Goal: Task Accomplishment & Management: Manage account settings

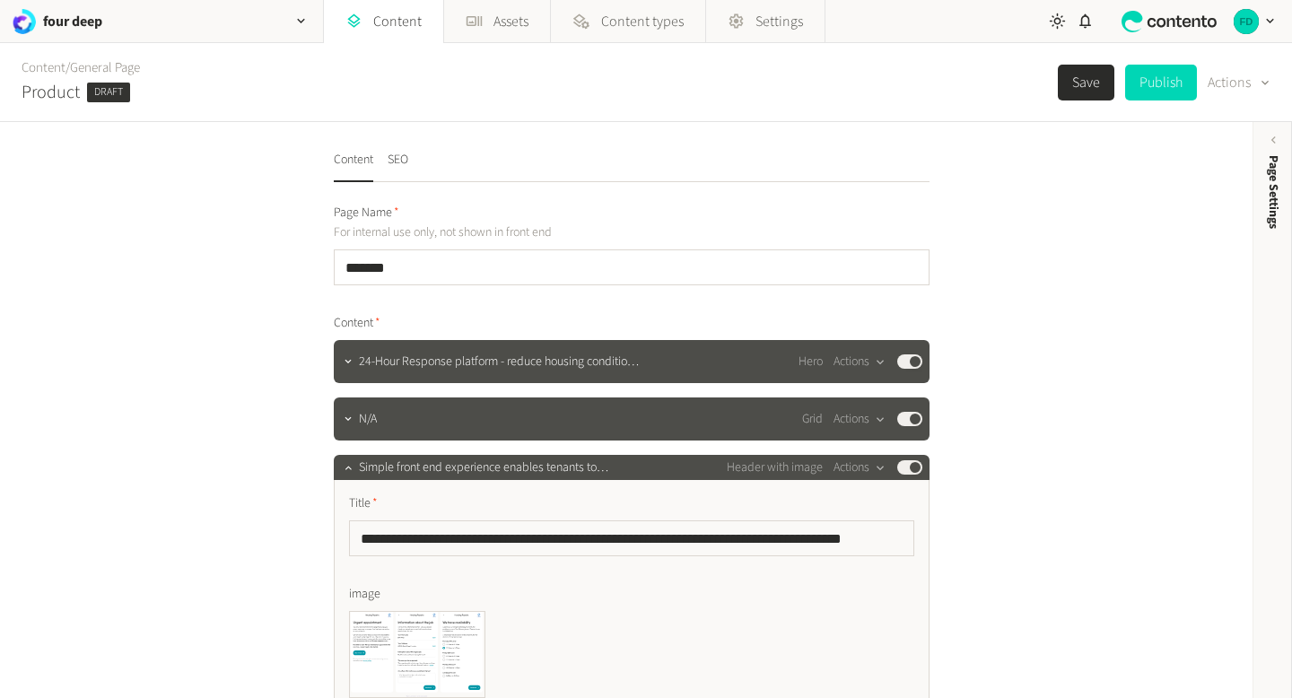
scroll to position [716, 0]
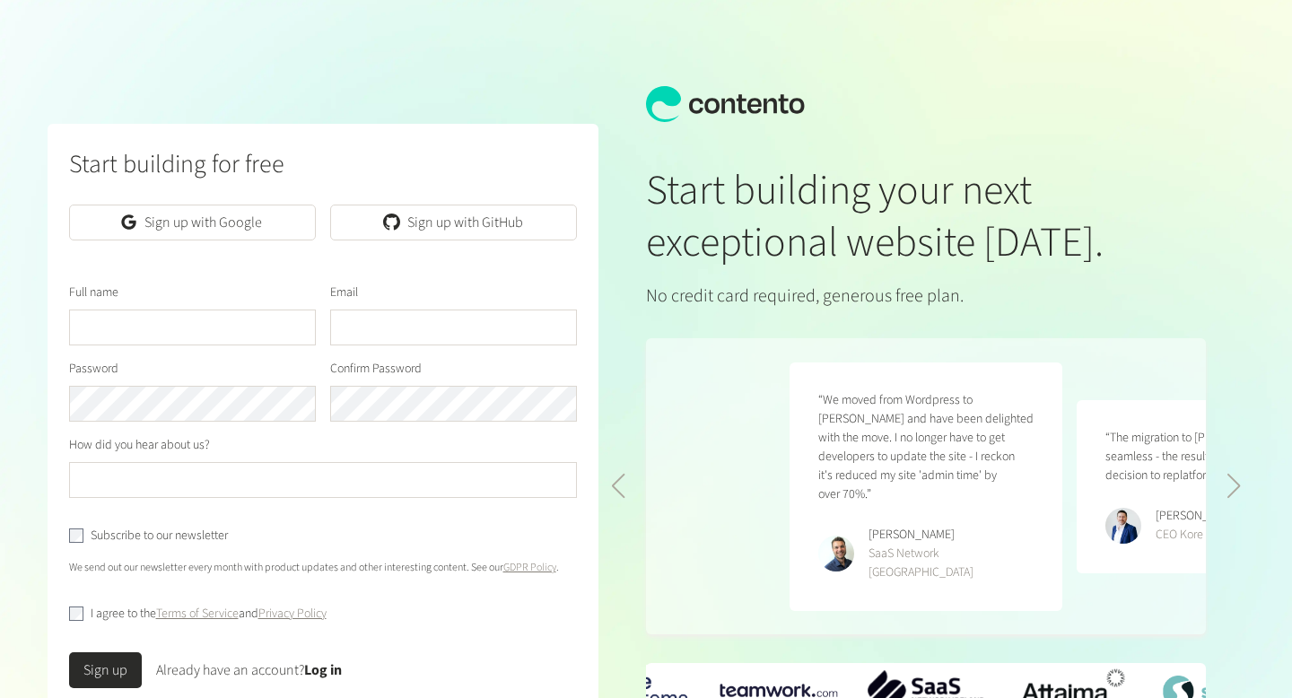
scroll to position [0, 574]
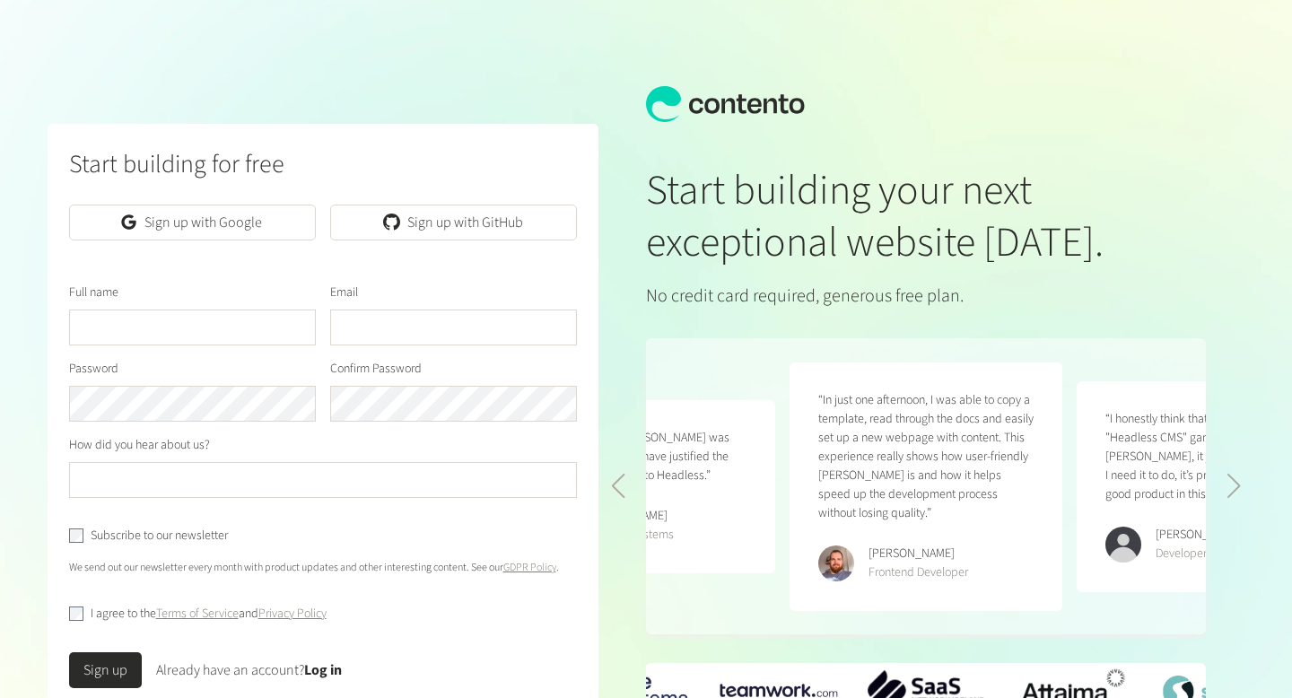
type input "*"
click at [329, 661] on link "Log in" at bounding box center [323, 671] width 38 height 20
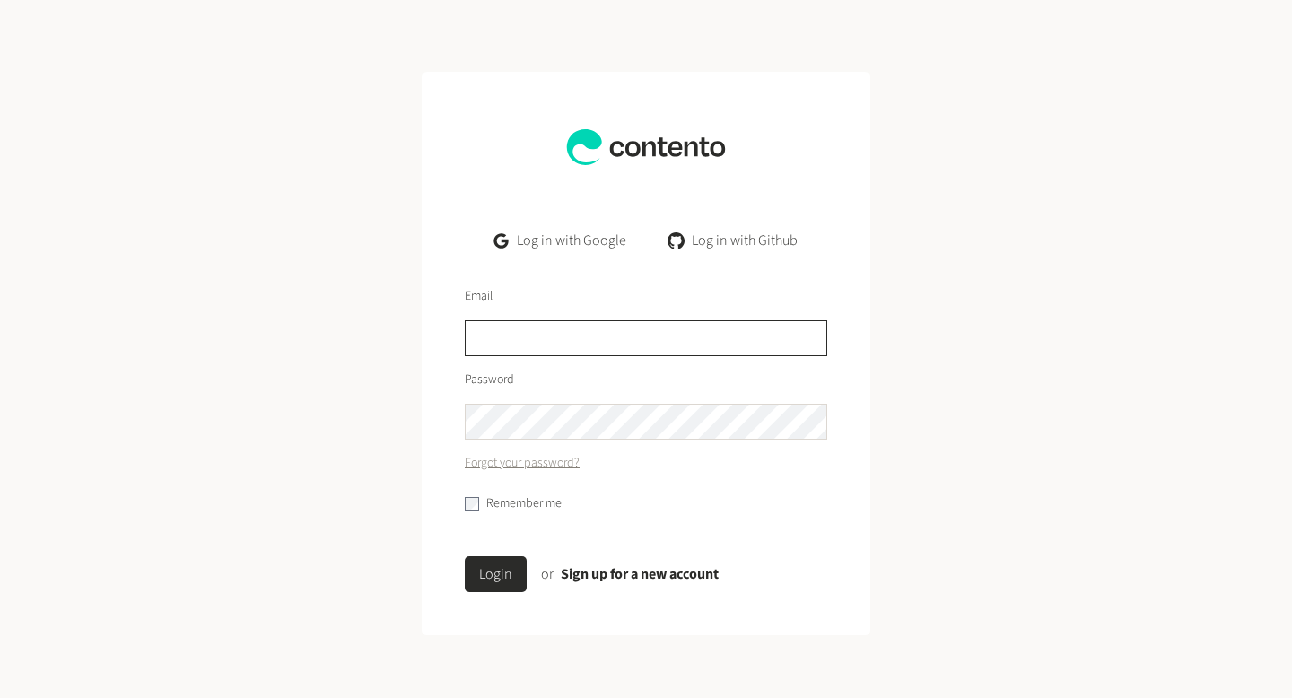
click at [609, 346] on input "text" at bounding box center [646, 338] width 363 height 36
type input "**********"
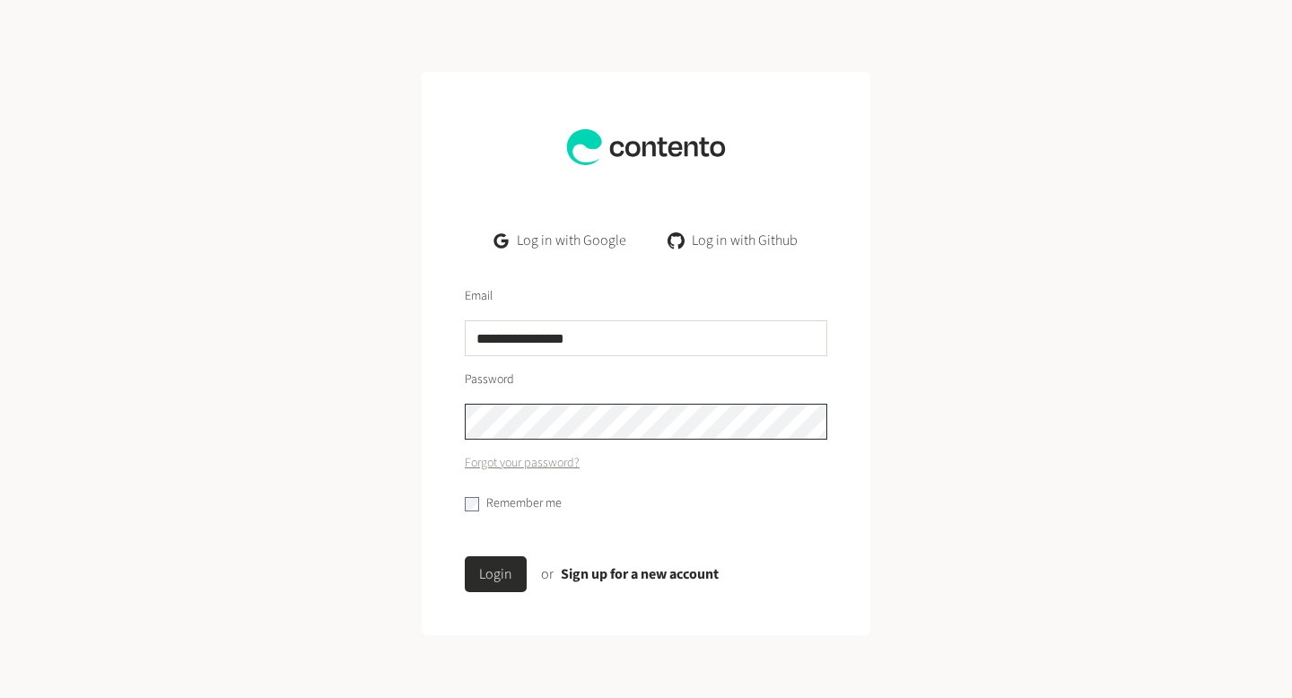
click at [465, 556] on button "Login" at bounding box center [496, 574] width 62 height 36
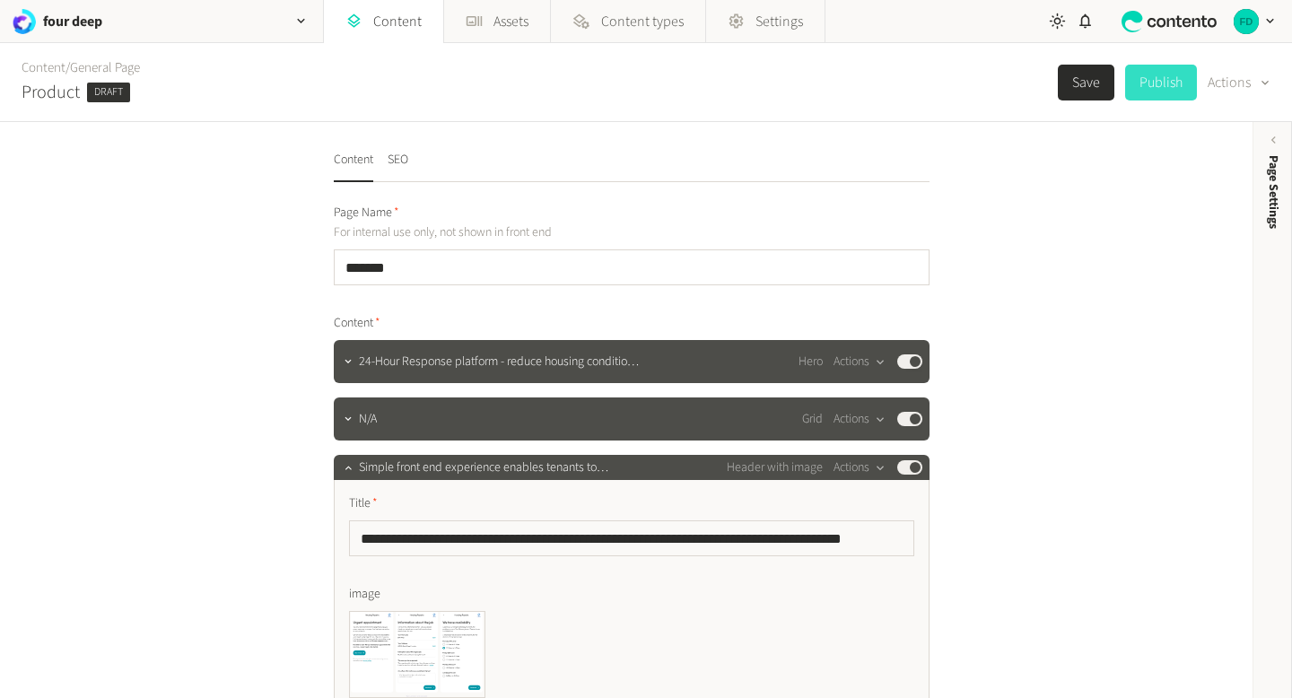
click at [1135, 89] on button "Publish" at bounding box center [1162, 83] width 72 height 36
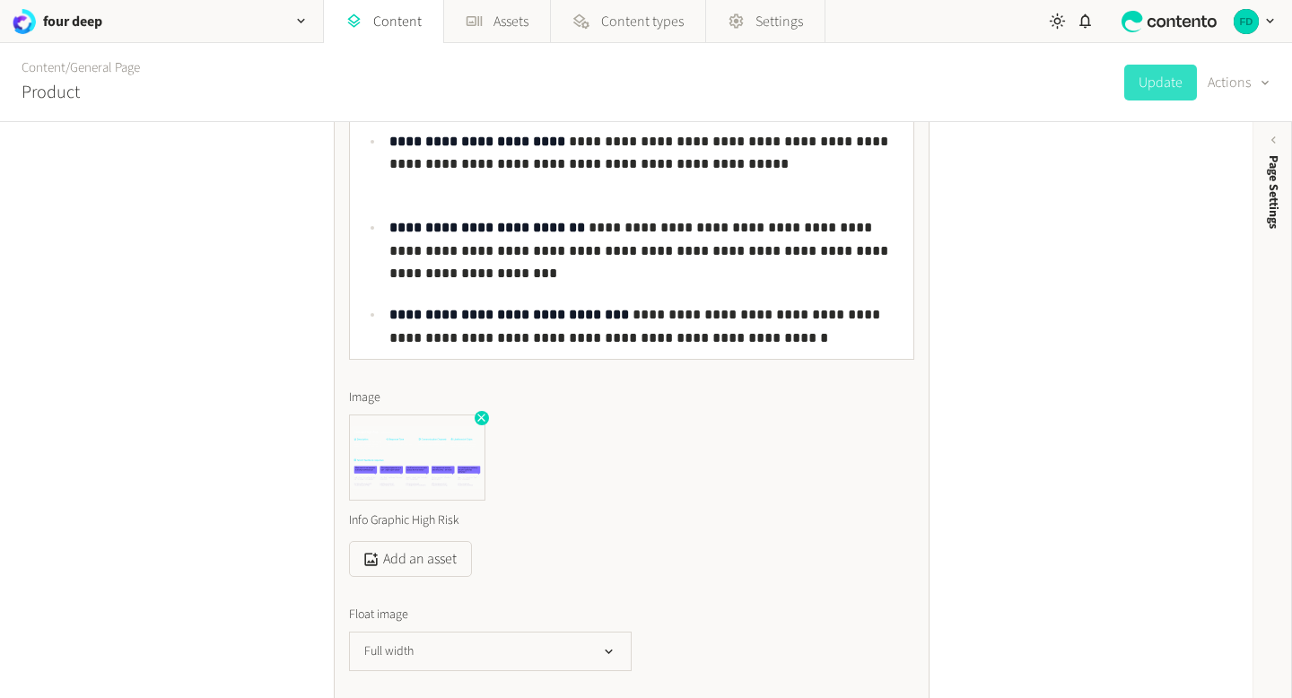
scroll to position [1305, 0]
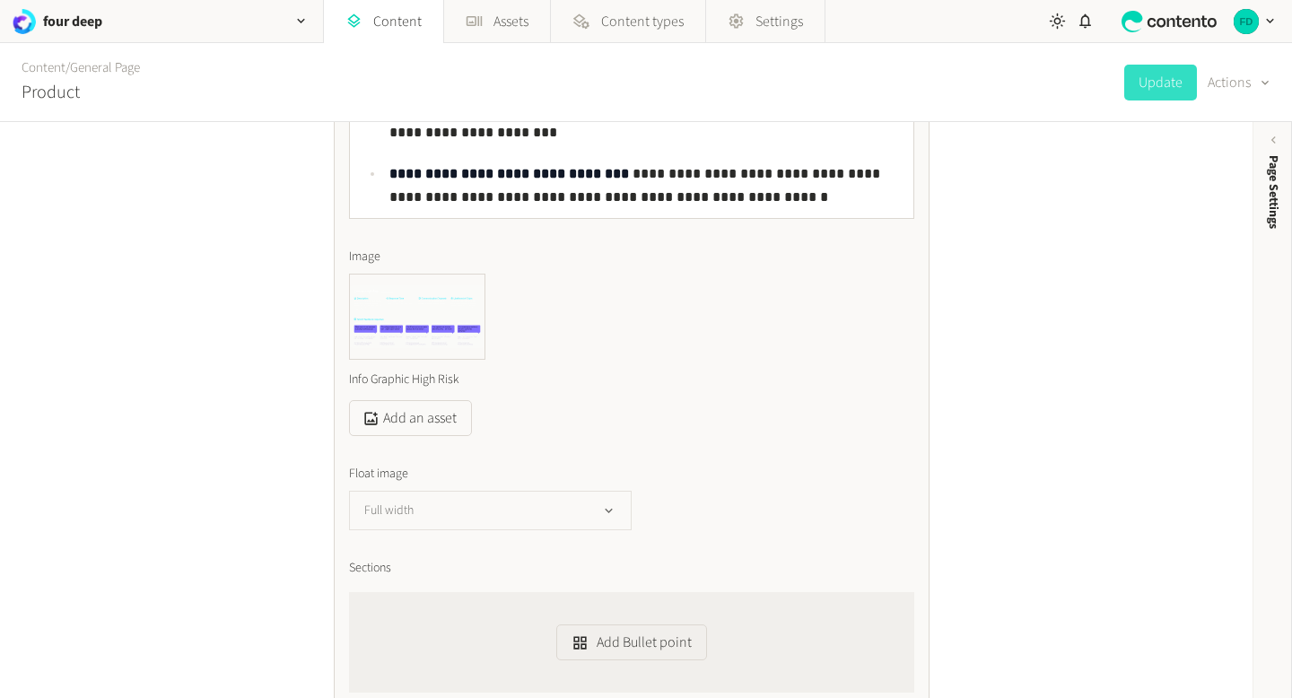
click at [489, 508] on button "Full width" at bounding box center [490, 510] width 283 height 39
click at [728, 408] on div "Info Graphic High Risk Add an asset" at bounding box center [631, 355] width 565 height 163
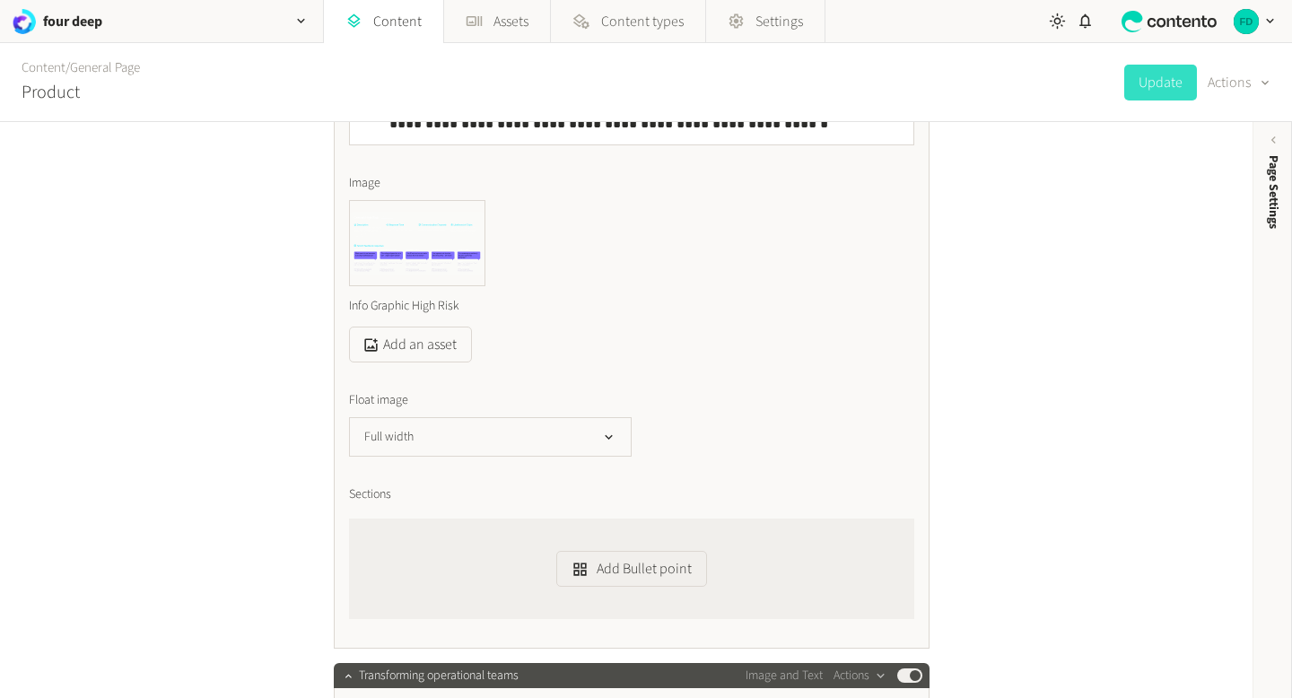
scroll to position [1373, 0]
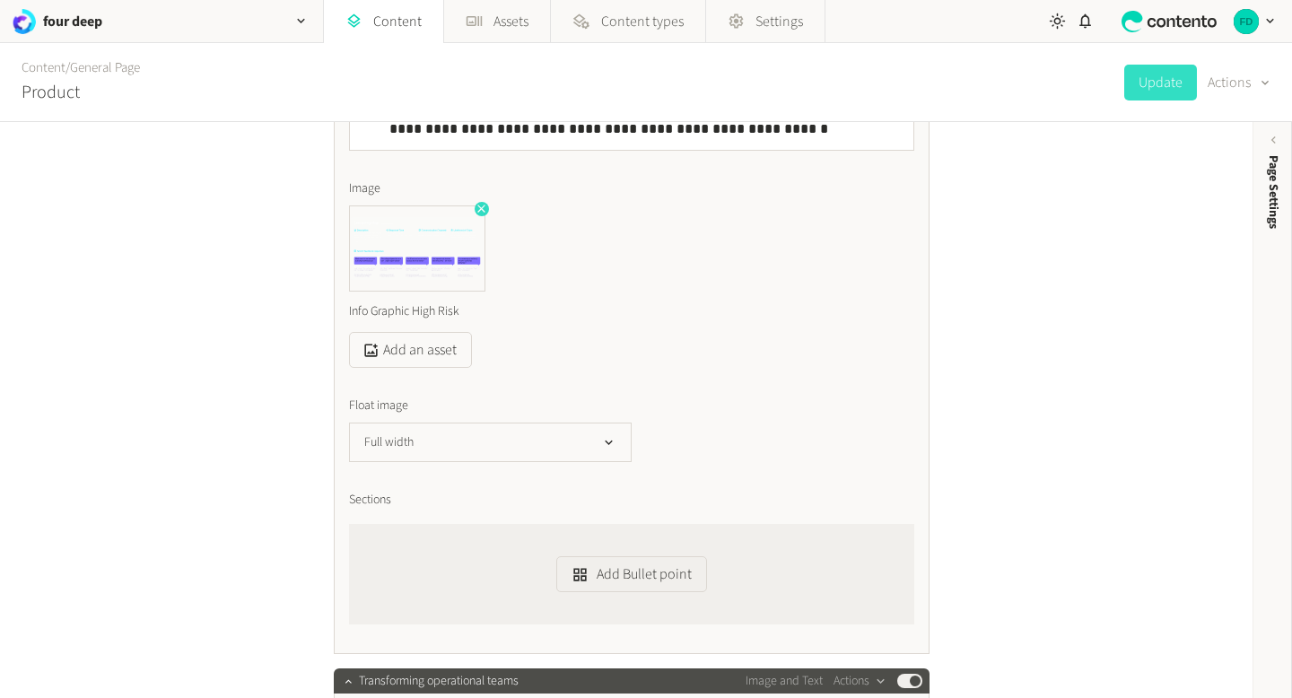
click at [481, 211] on icon "button" at bounding box center [481, 208] width 13 height 13
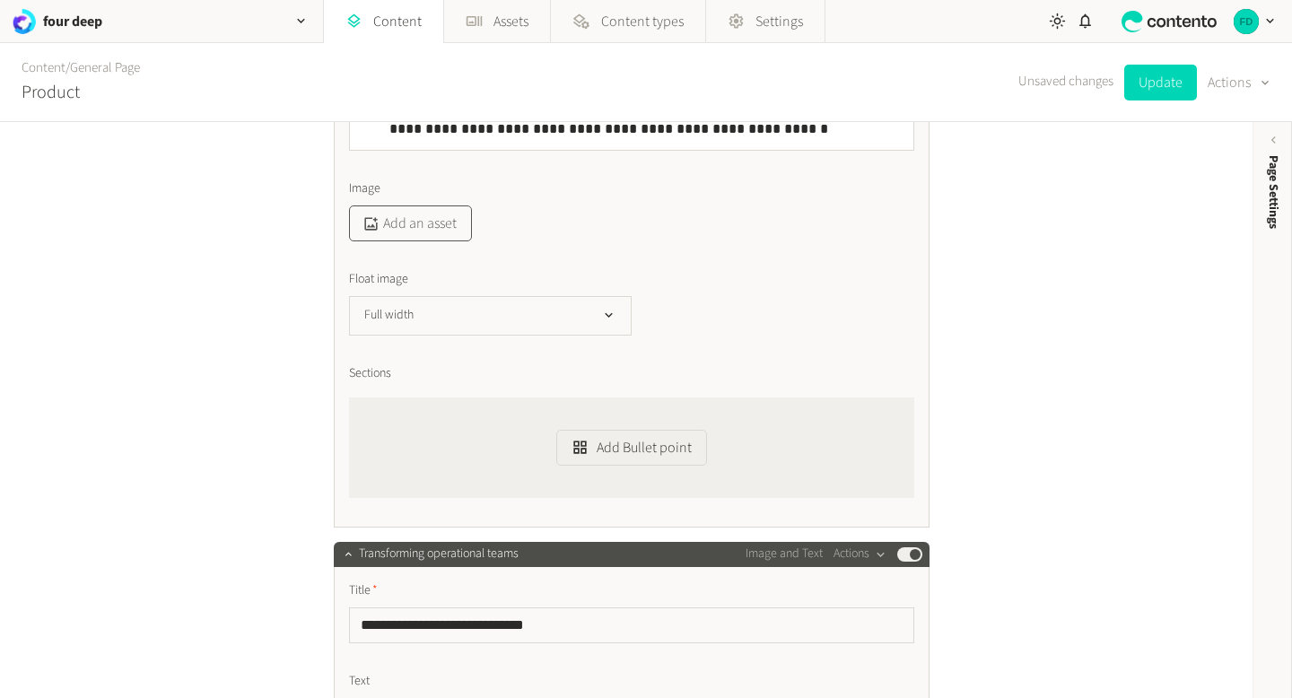
click at [439, 225] on button "Add an asset" at bounding box center [410, 224] width 123 height 36
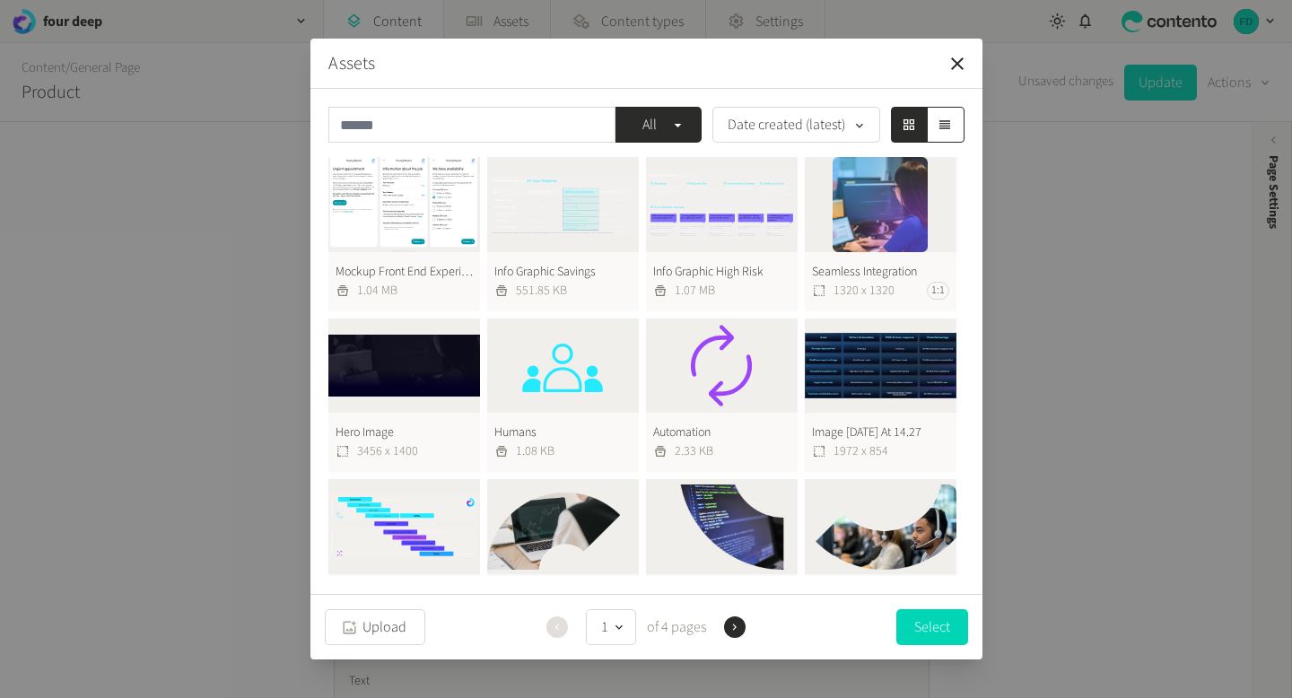
click at [777, 212] on button "Info Graphic High Risk 1.07 MB" at bounding box center [722, 234] width 152 height 154
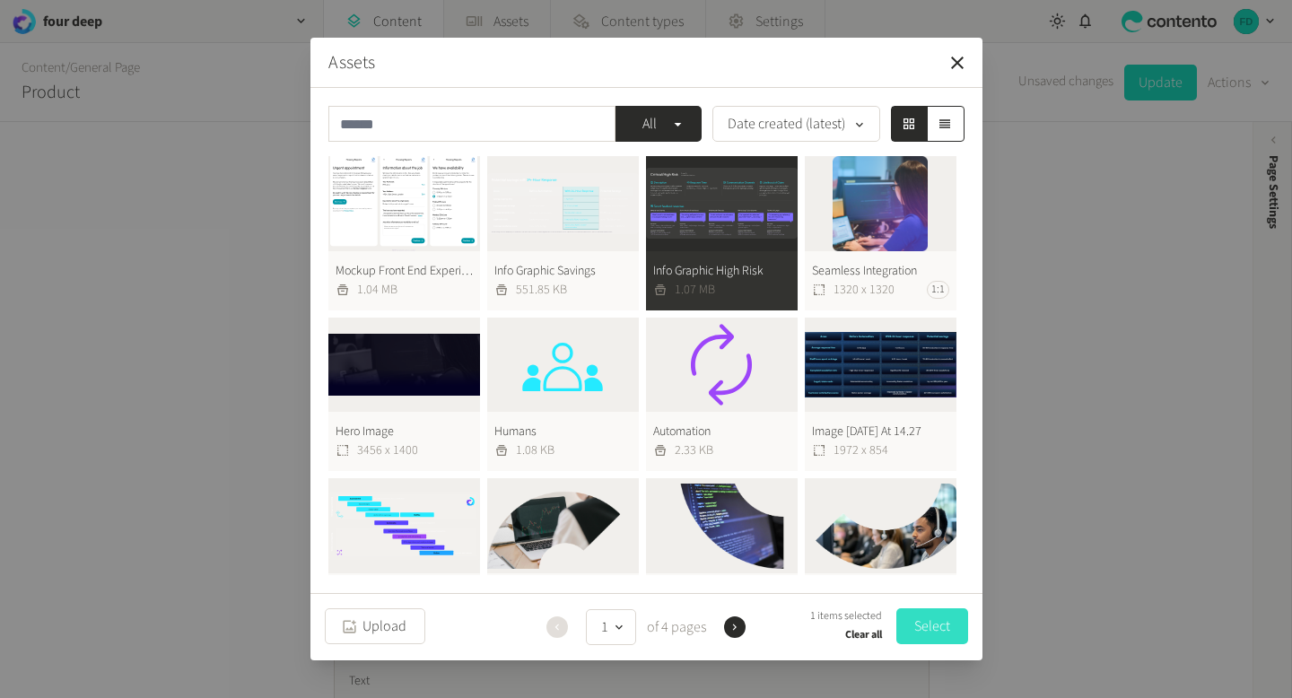
click at [920, 617] on button "Select" at bounding box center [933, 627] width 72 height 36
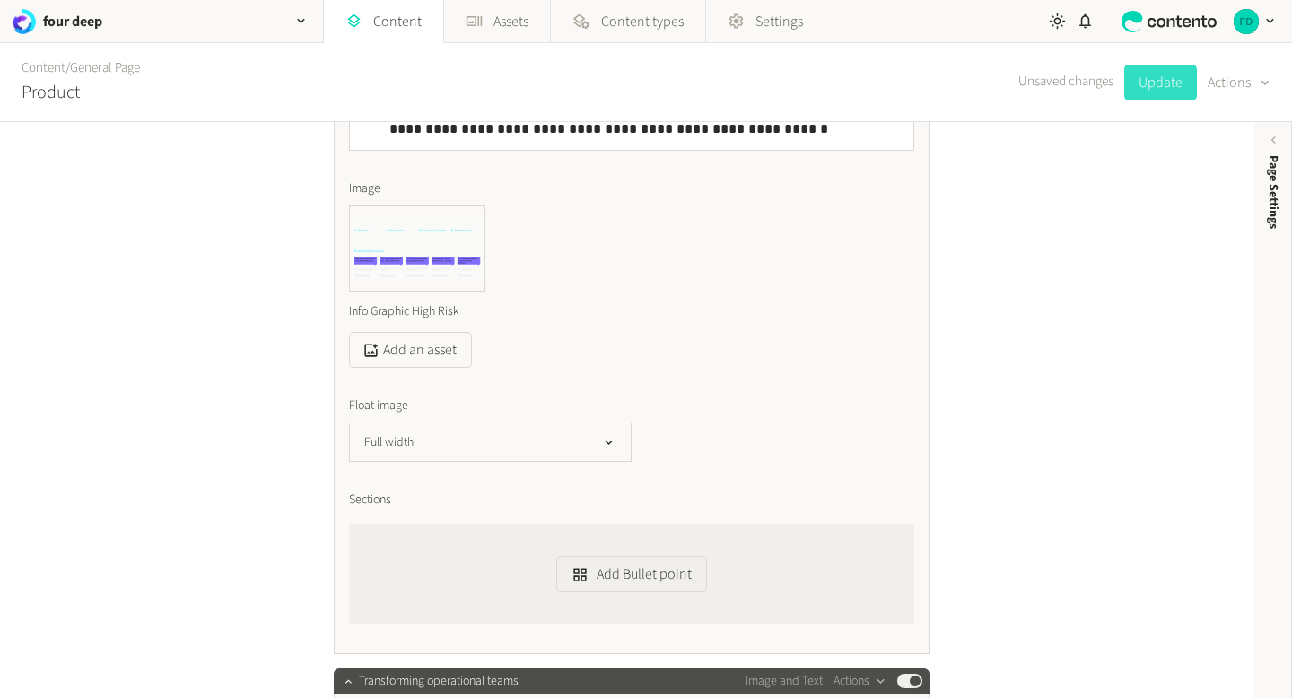
click at [1135, 83] on button "Update" at bounding box center [1161, 83] width 73 height 36
type input "**********"
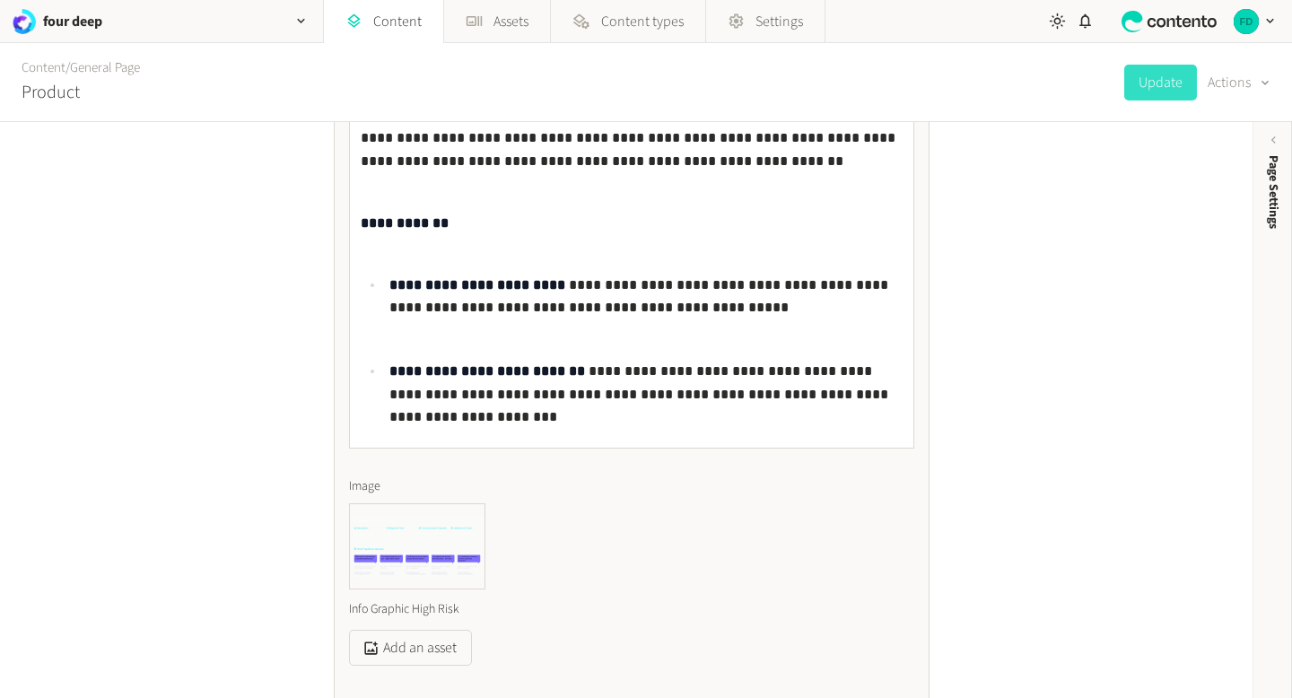
scroll to position [1069, 0]
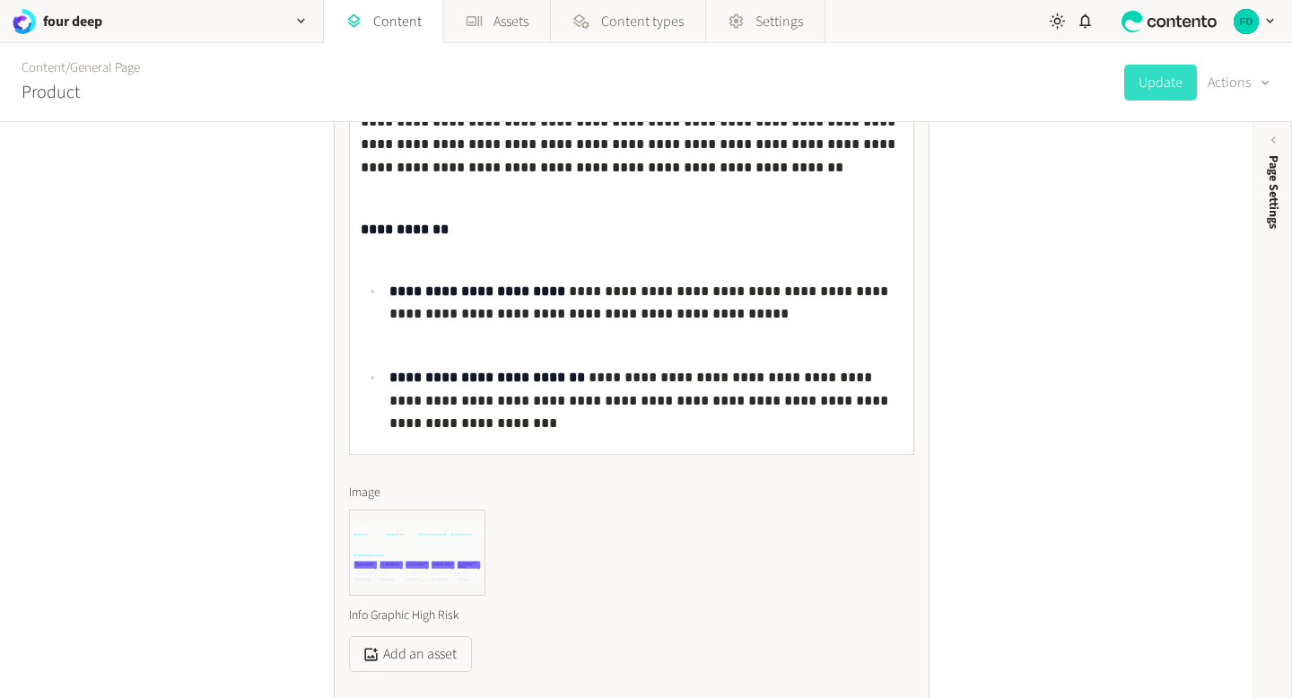
click at [498, 342] on p "**********" at bounding box center [646, 314] width 513 height 69
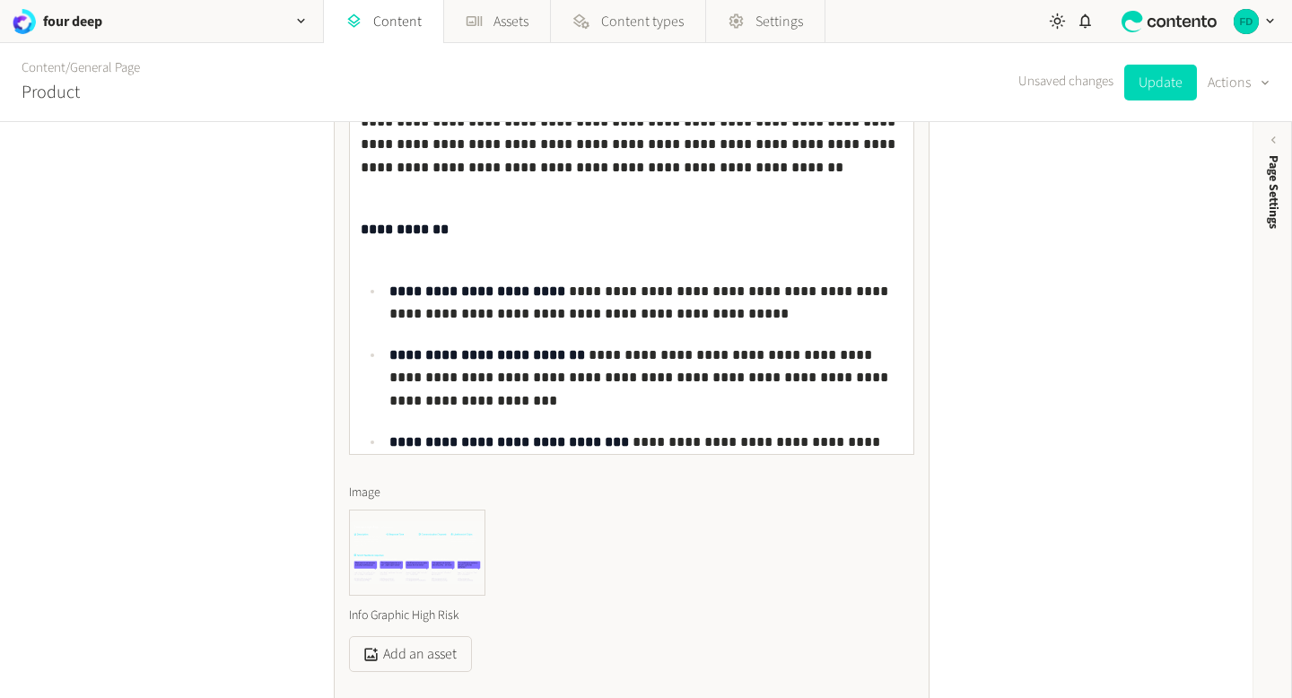
click at [399, 426] on ul "**********" at bounding box center [632, 422] width 542 height 284
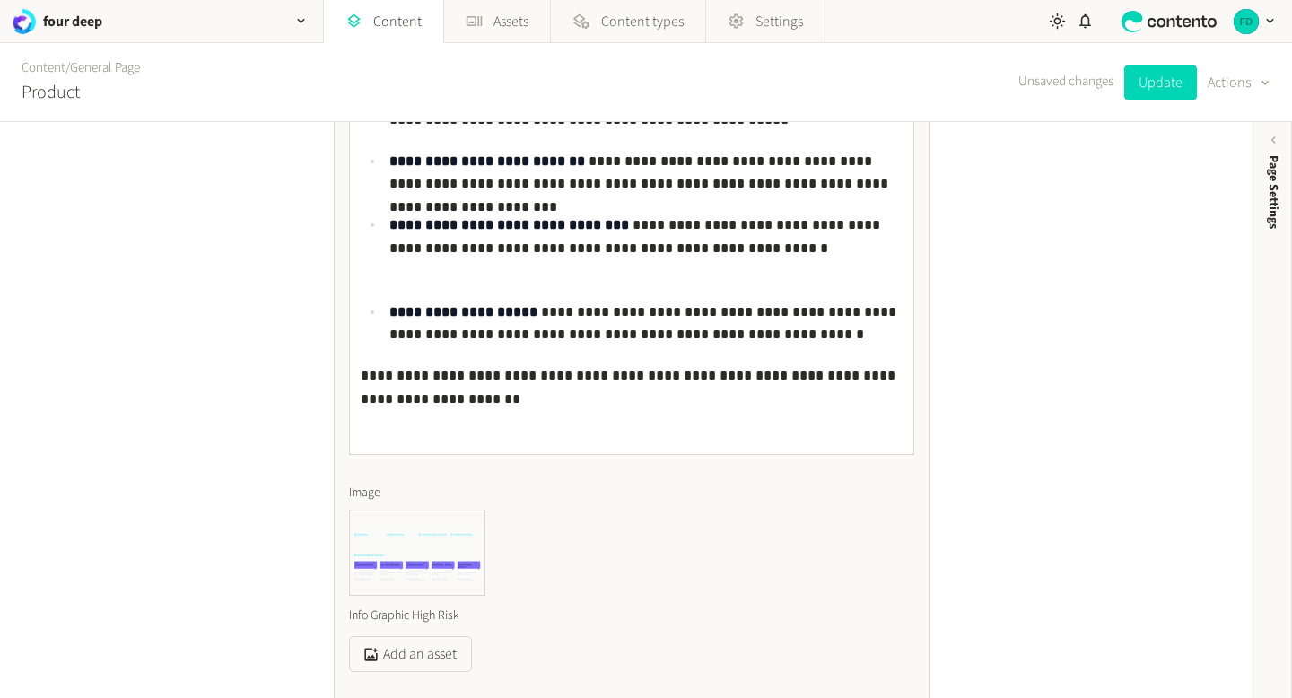
scroll to position [197, 0]
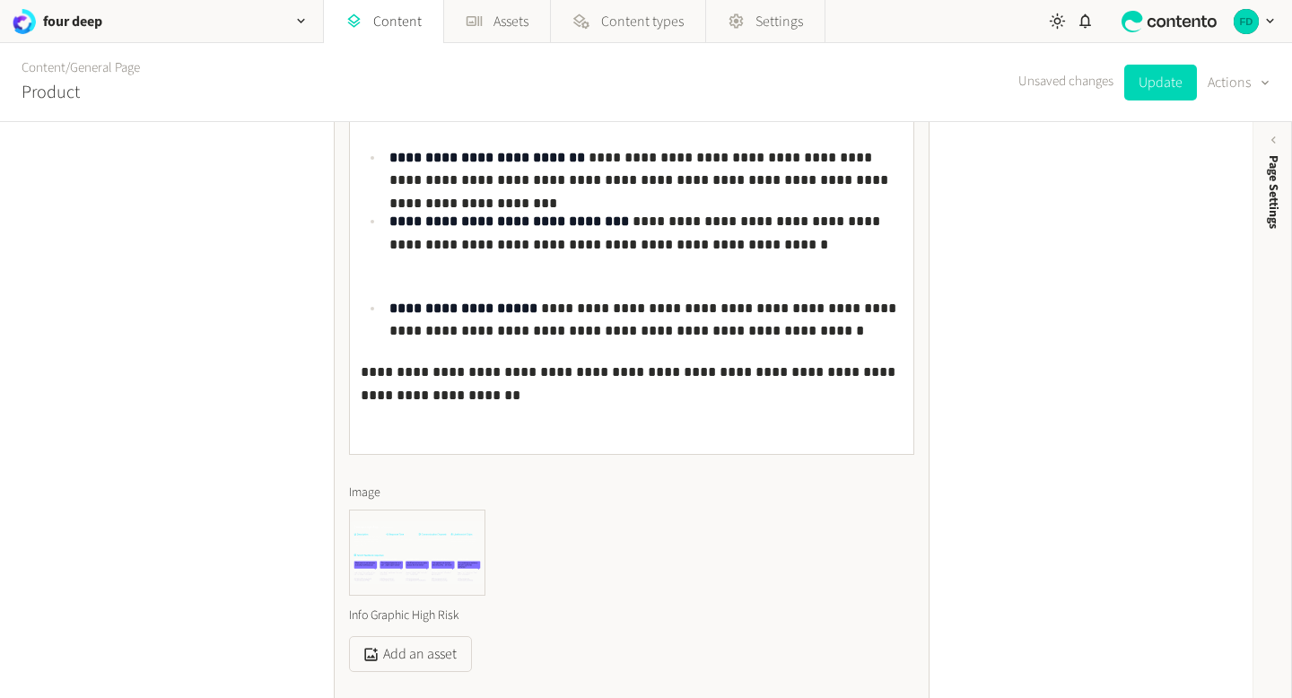
click at [411, 290] on ul "**********" at bounding box center [632, 213] width 542 height 260
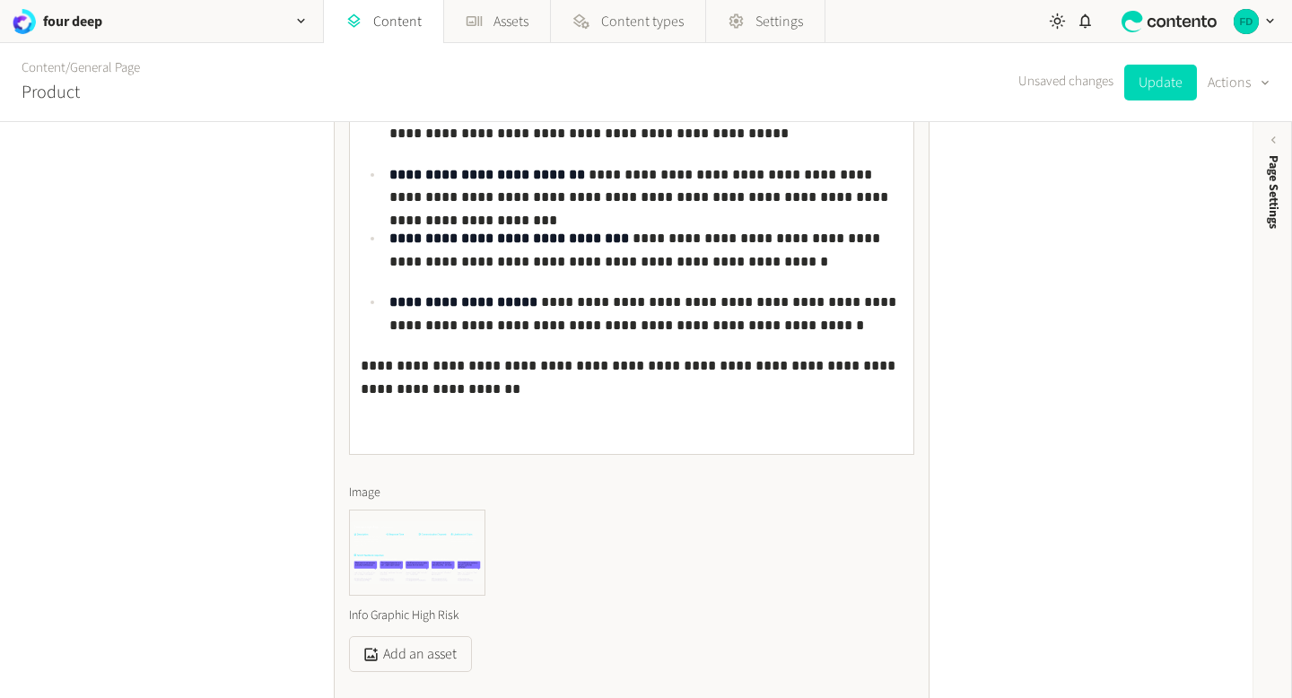
scroll to position [1086, 0]
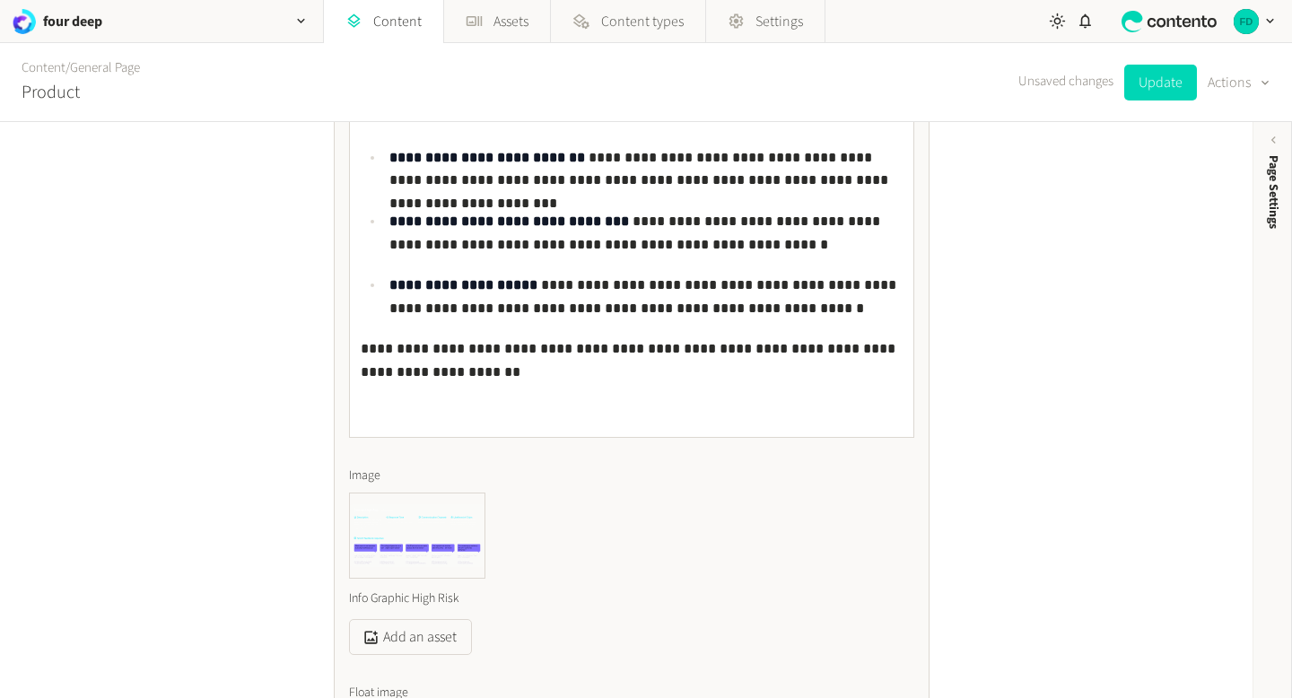
click at [367, 334] on div "**********" at bounding box center [632, 103] width 564 height 670
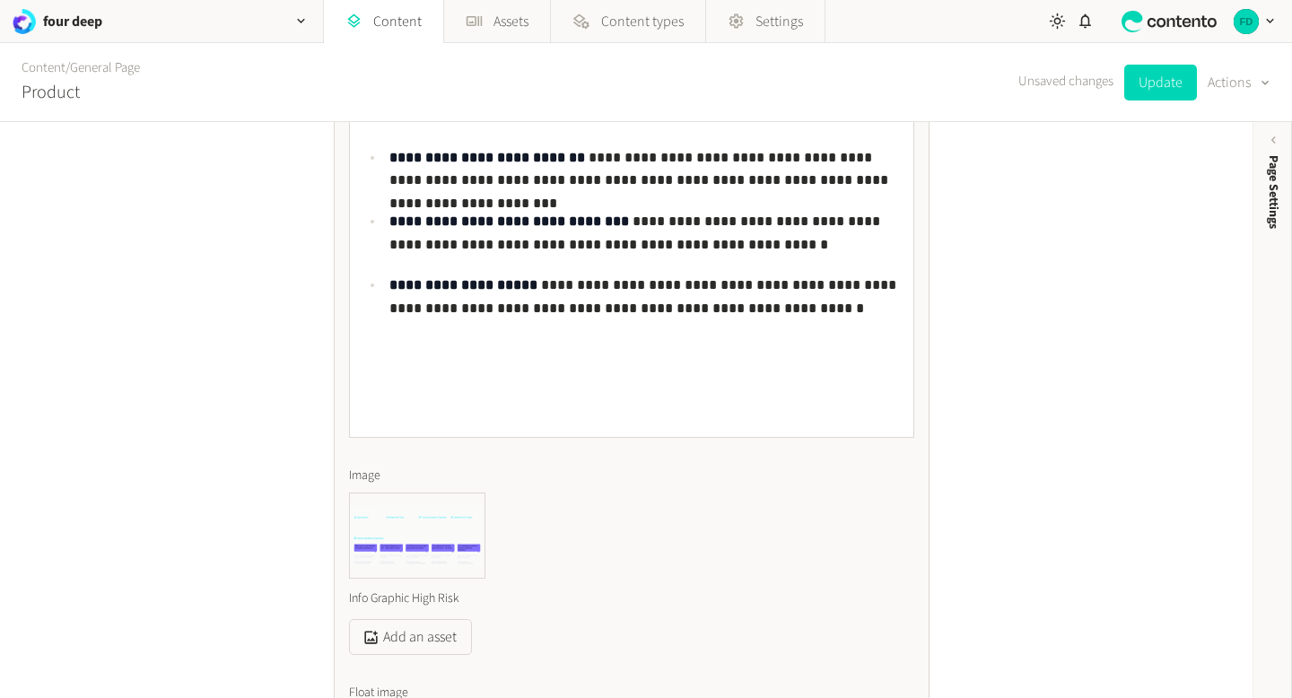
scroll to position [197, 0]
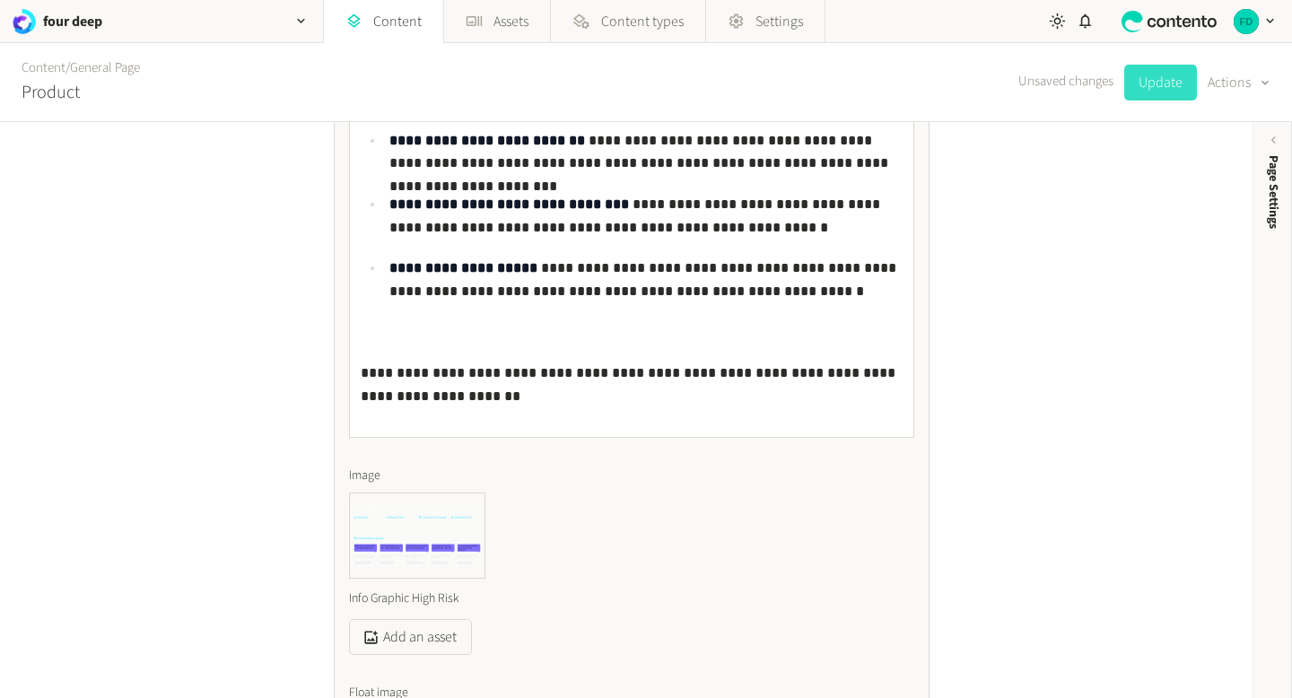
click at [1161, 73] on button "Update" at bounding box center [1161, 83] width 73 height 36
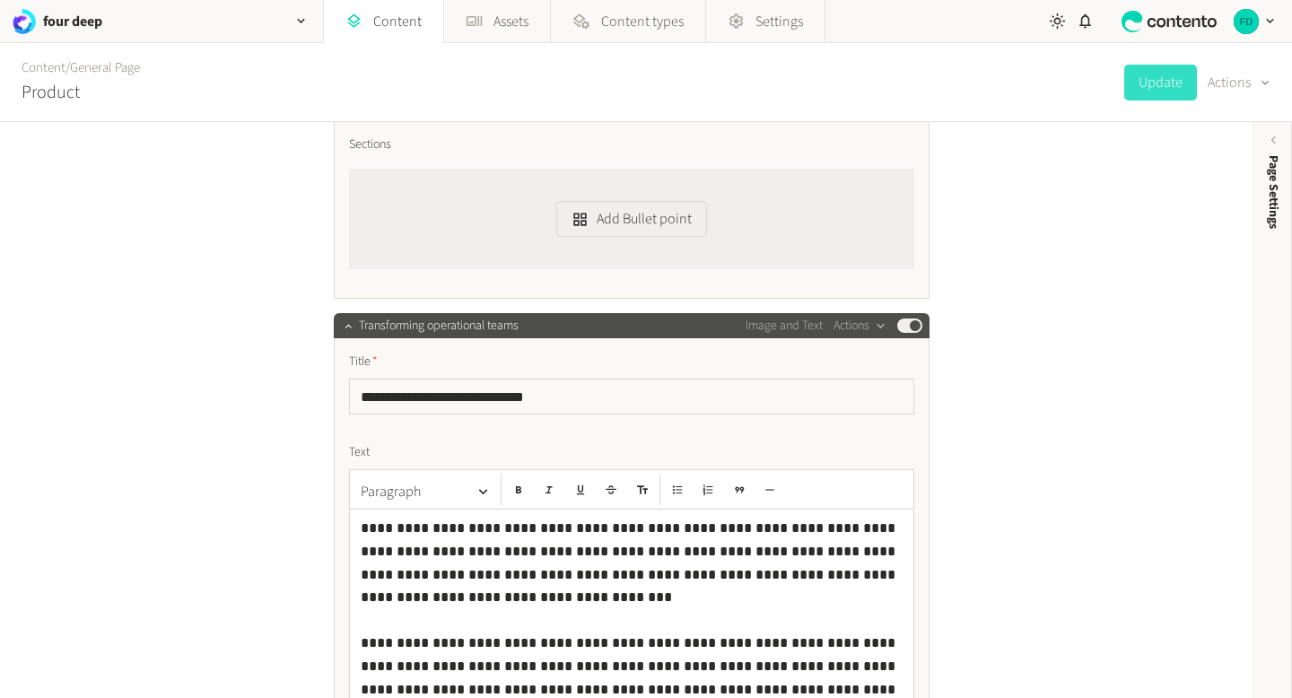
scroll to position [1731, 0]
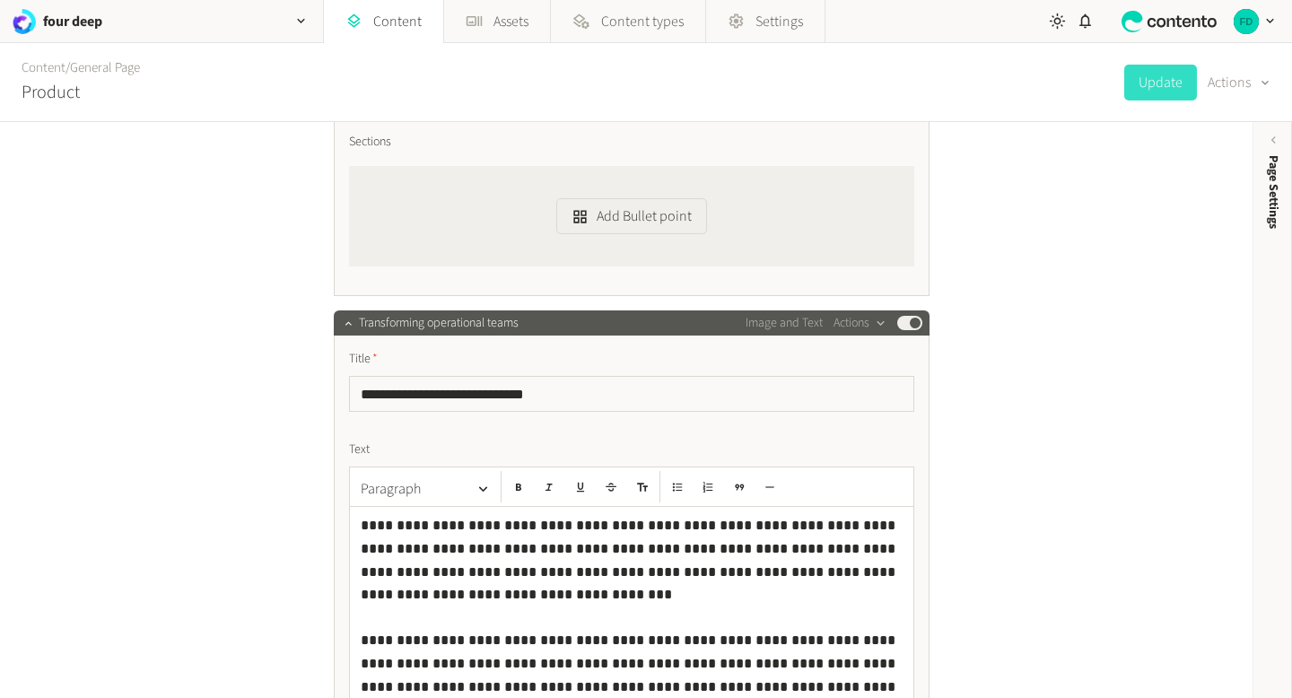
click at [388, 329] on span "Transforming operational teams" at bounding box center [439, 323] width 160 height 19
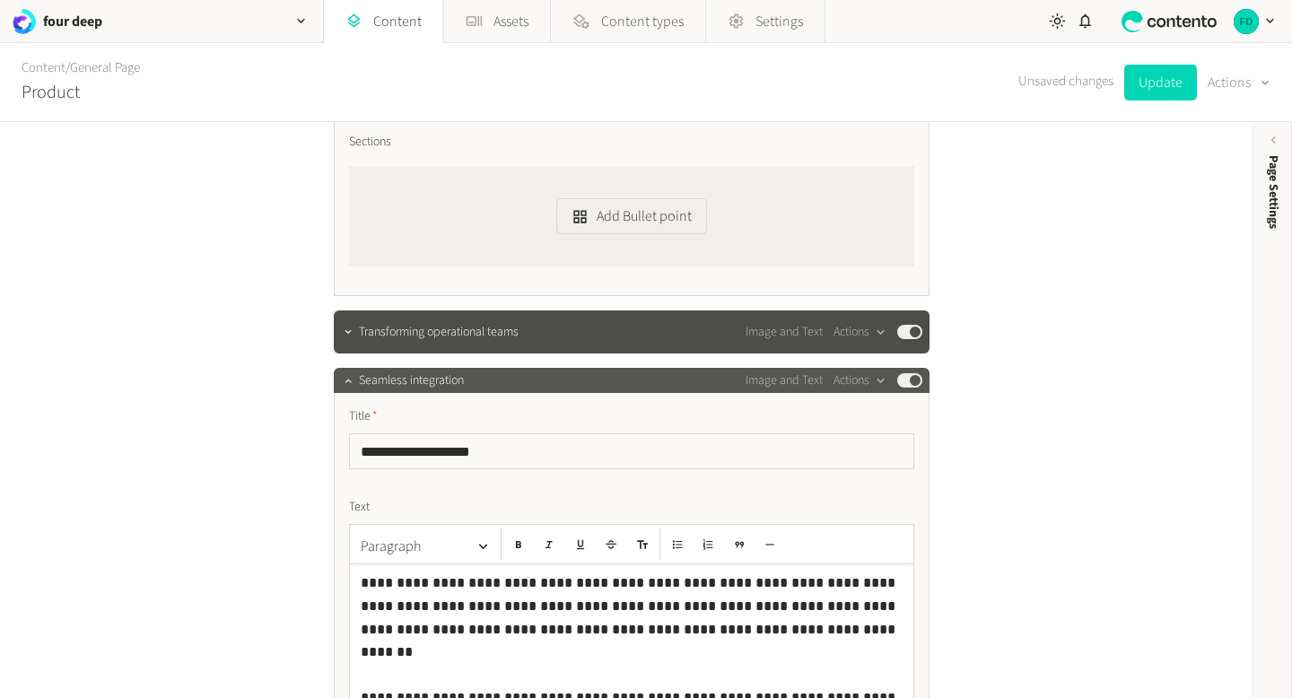
click at [437, 389] on span "Seamless integration" at bounding box center [411, 381] width 105 height 19
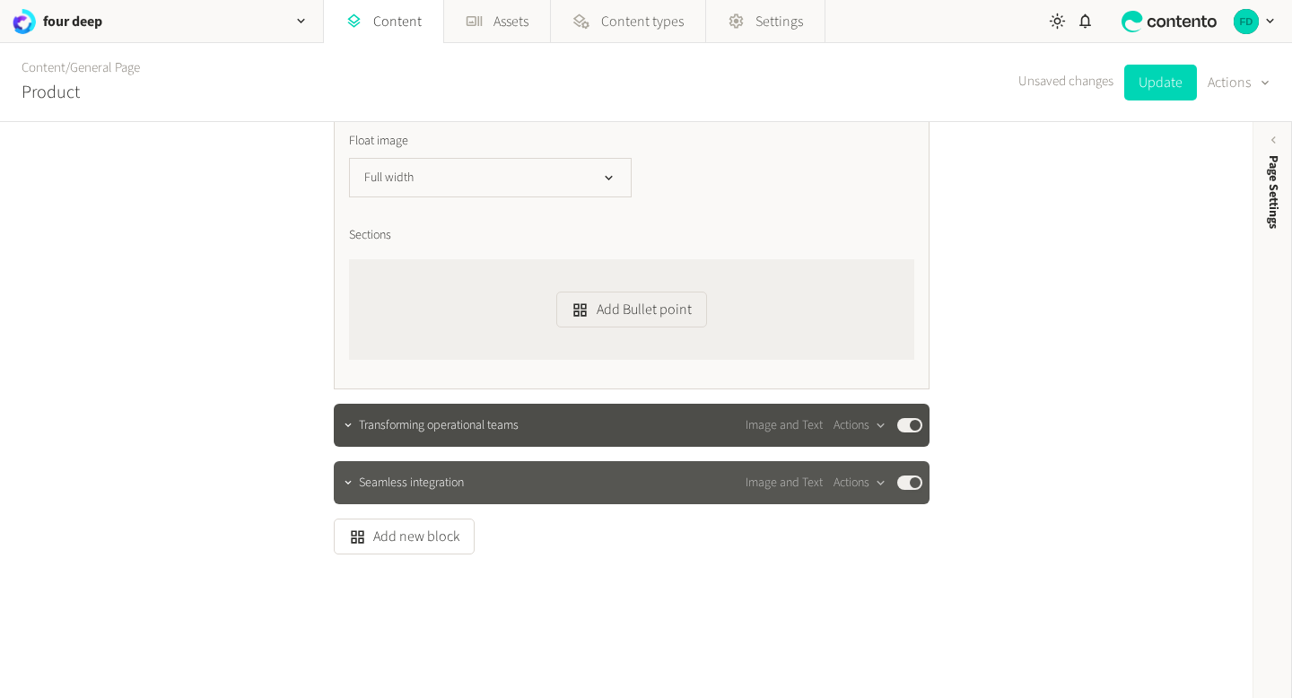
scroll to position [1638, 0]
click at [441, 545] on button "Add new block" at bounding box center [404, 537] width 141 height 36
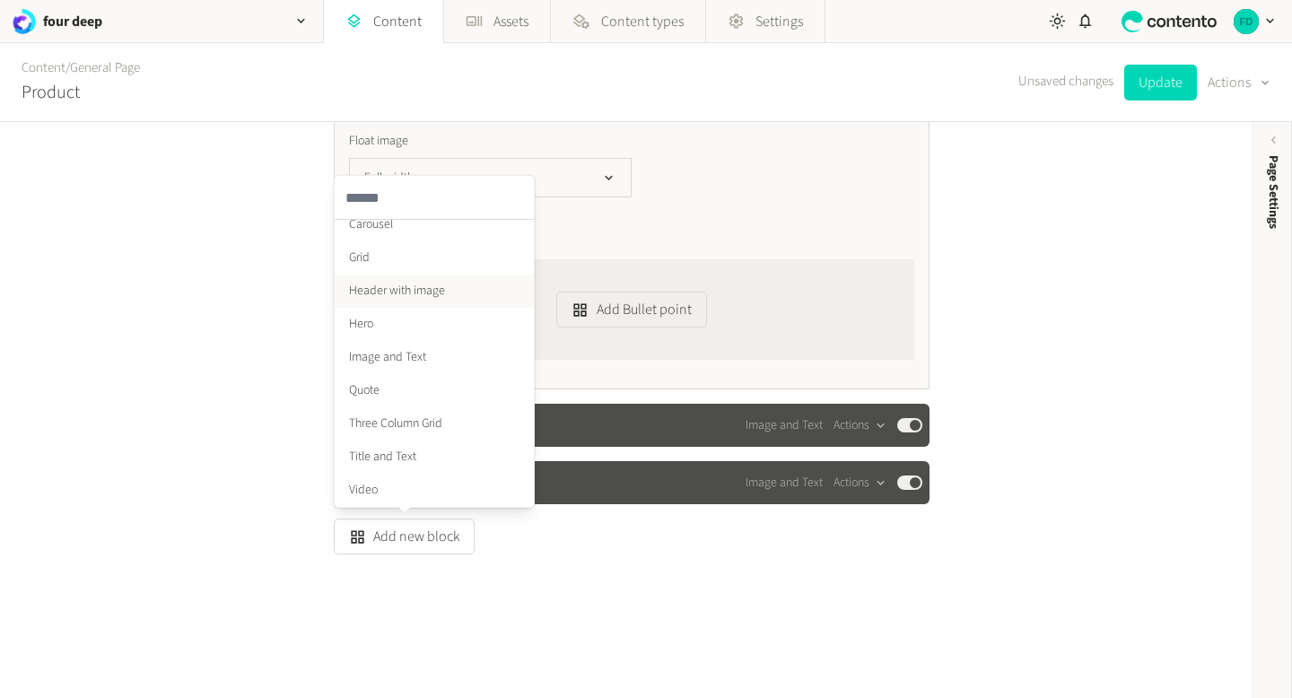
scroll to position [0, 0]
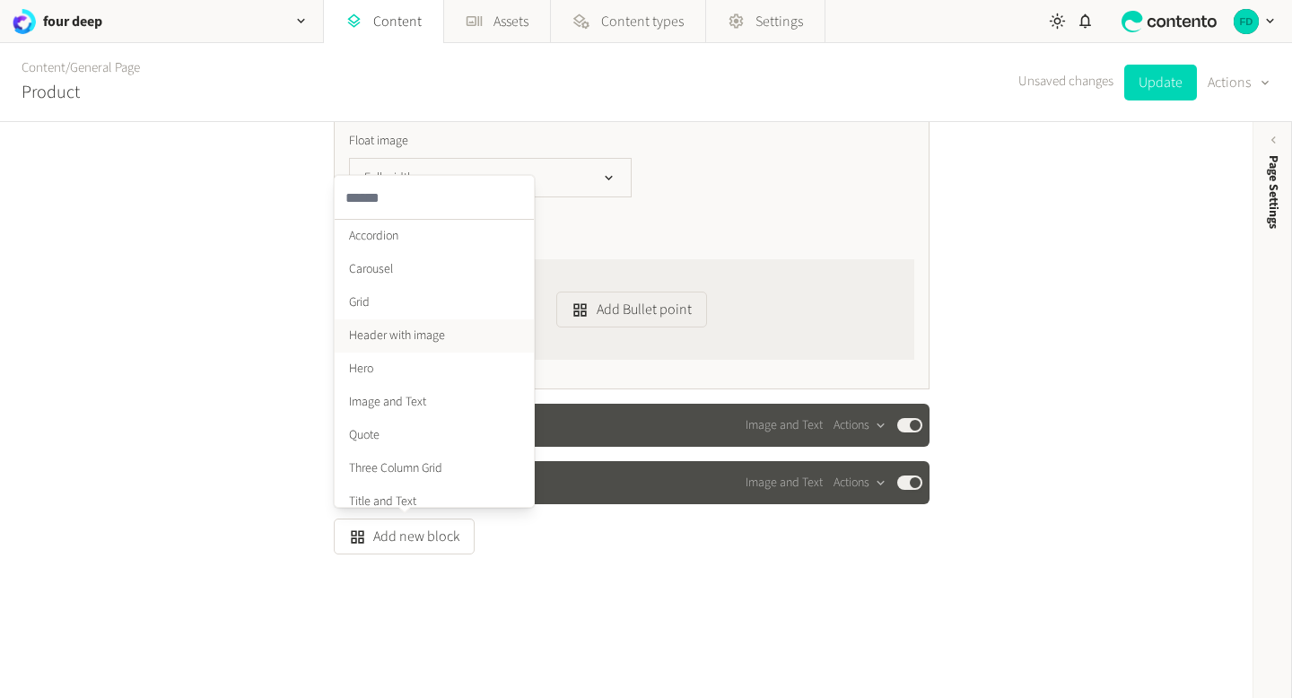
click at [431, 337] on li "Header with image" at bounding box center [434, 336] width 199 height 33
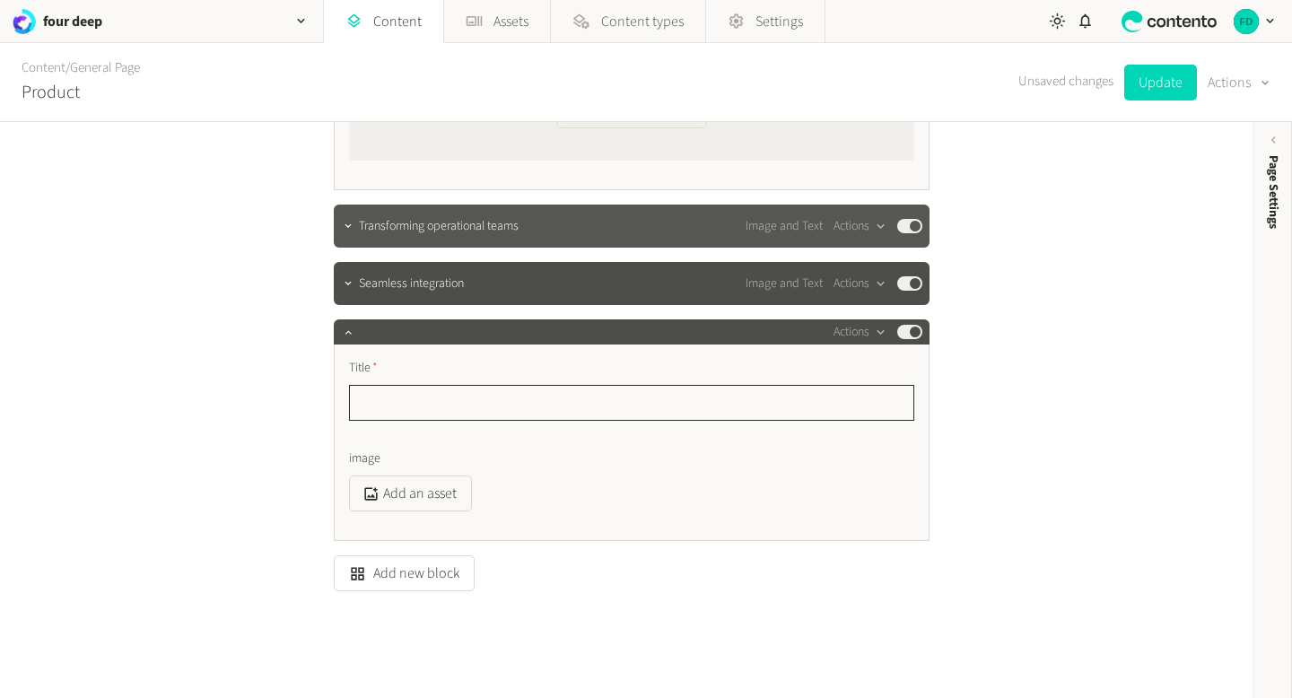
scroll to position [1874, 0]
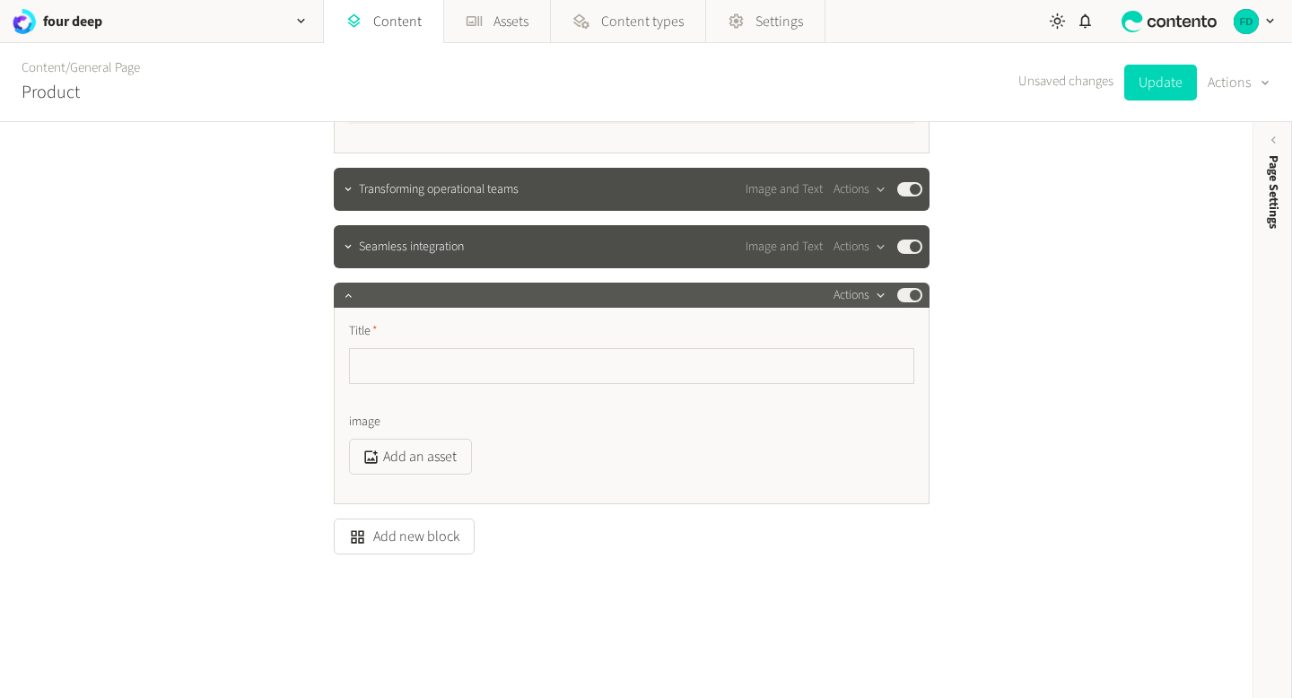
click at [854, 300] on button "Actions" at bounding box center [860, 296] width 53 height 22
click at [874, 423] on button "Delete" at bounding box center [892, 433] width 118 height 33
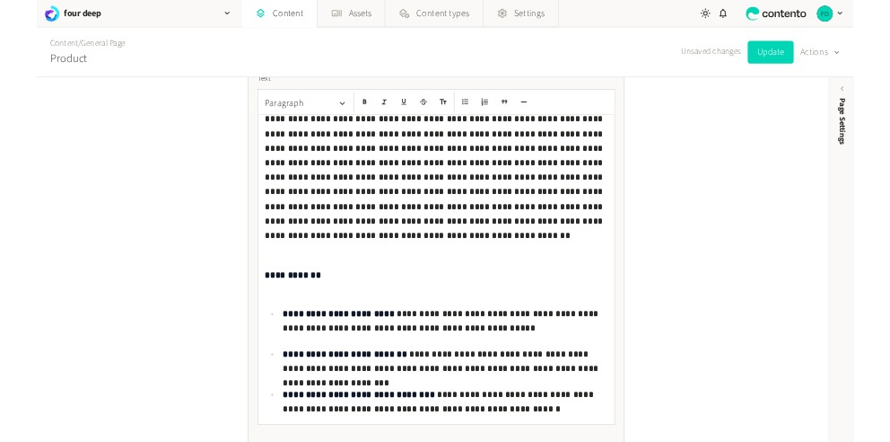
scroll to position [15, 0]
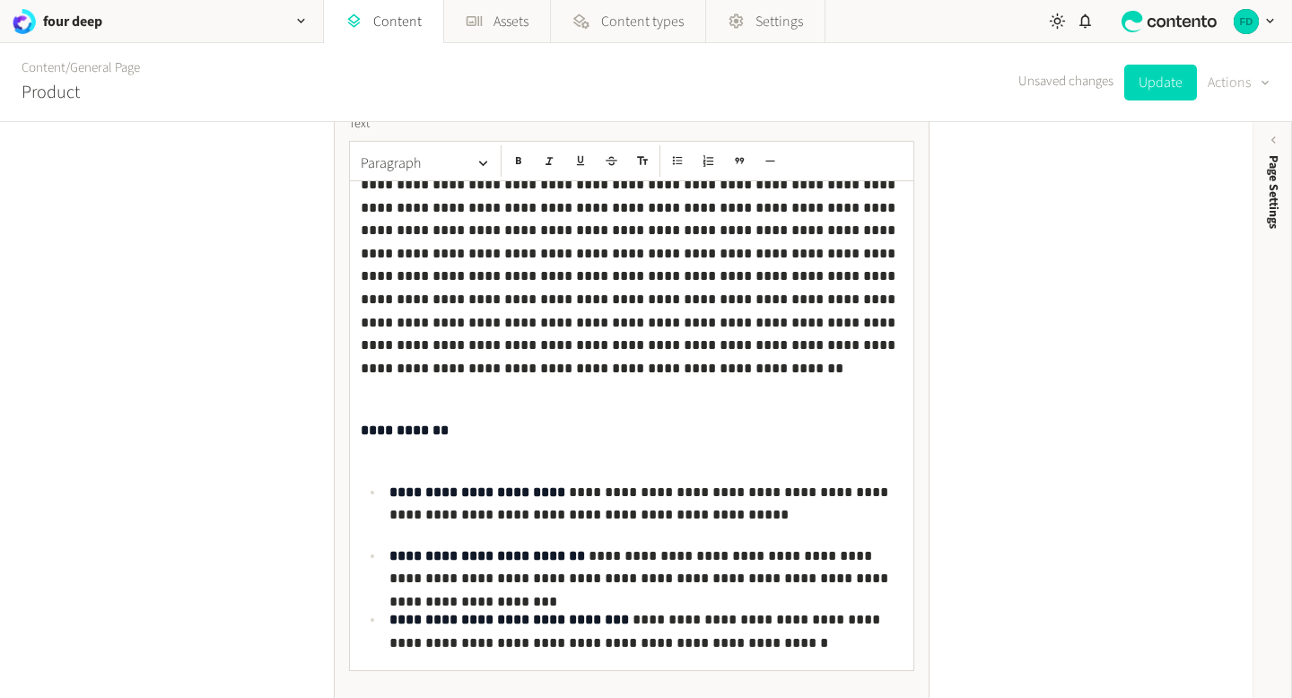
click at [1228, 83] on button "Actions" at bounding box center [1239, 83] width 63 height 36
click at [1222, 166] on button "Set to draft" at bounding box center [1227, 161] width 84 height 33
type input "**********"
click at [1069, 79] on button "Save" at bounding box center [1086, 83] width 57 height 36
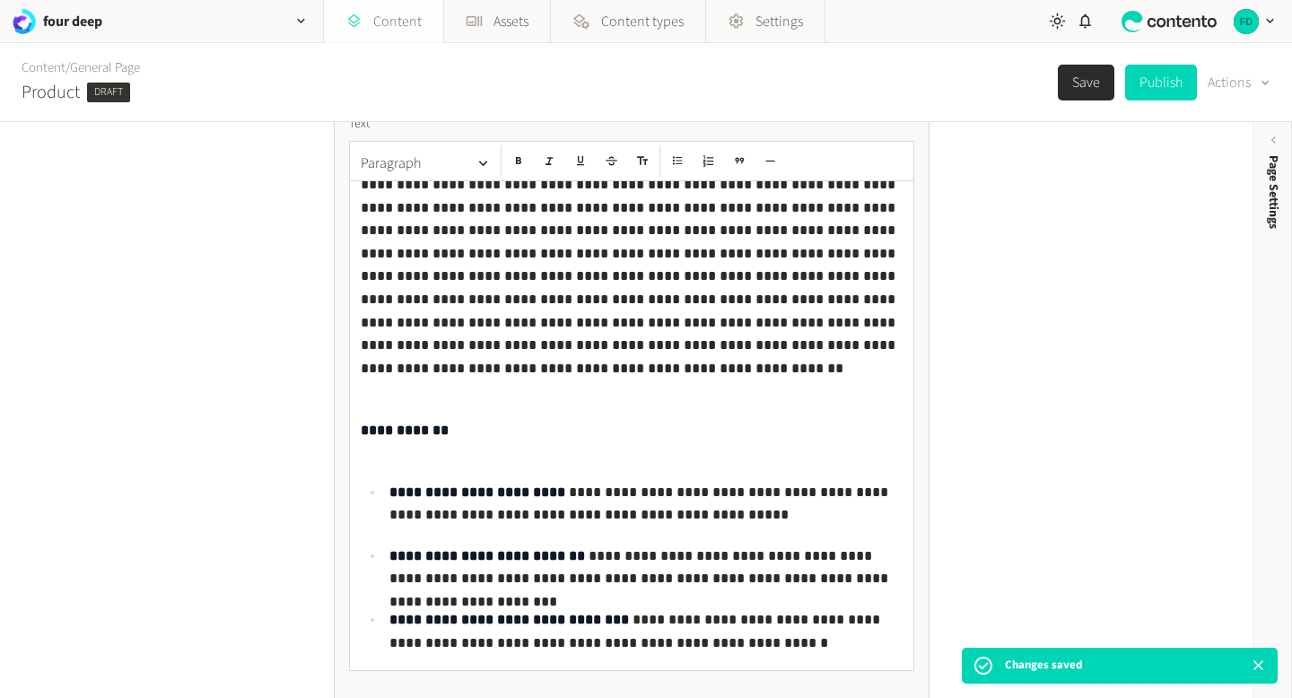
click at [374, 8] on link "Content" at bounding box center [383, 21] width 119 height 43
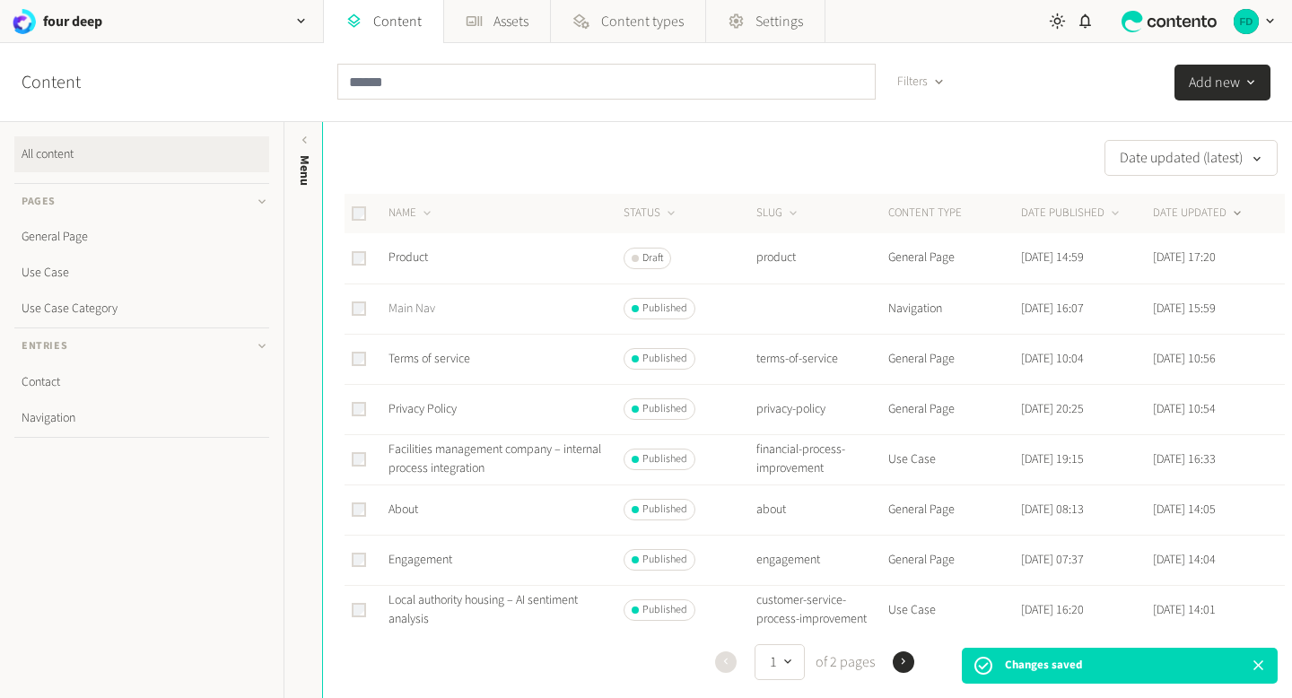
click at [416, 305] on link "Main Nav" at bounding box center [412, 309] width 47 height 18
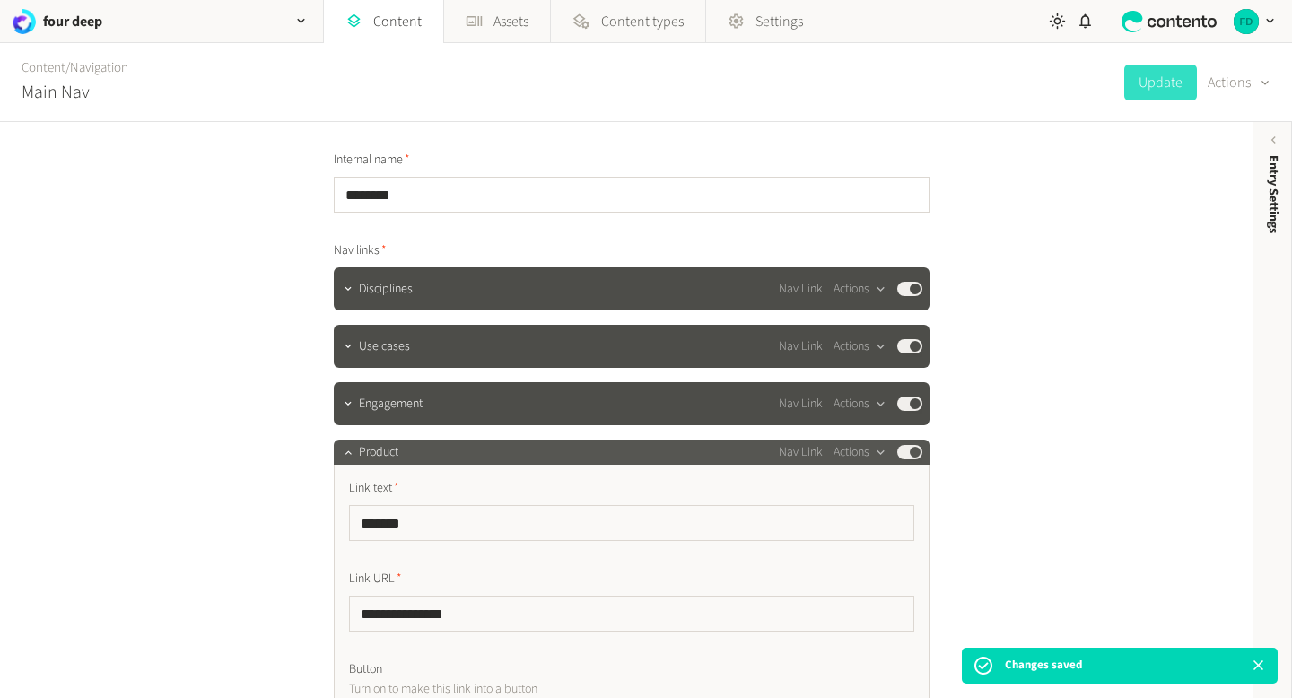
click at [915, 458] on button "Published" at bounding box center [910, 452] width 25 height 14
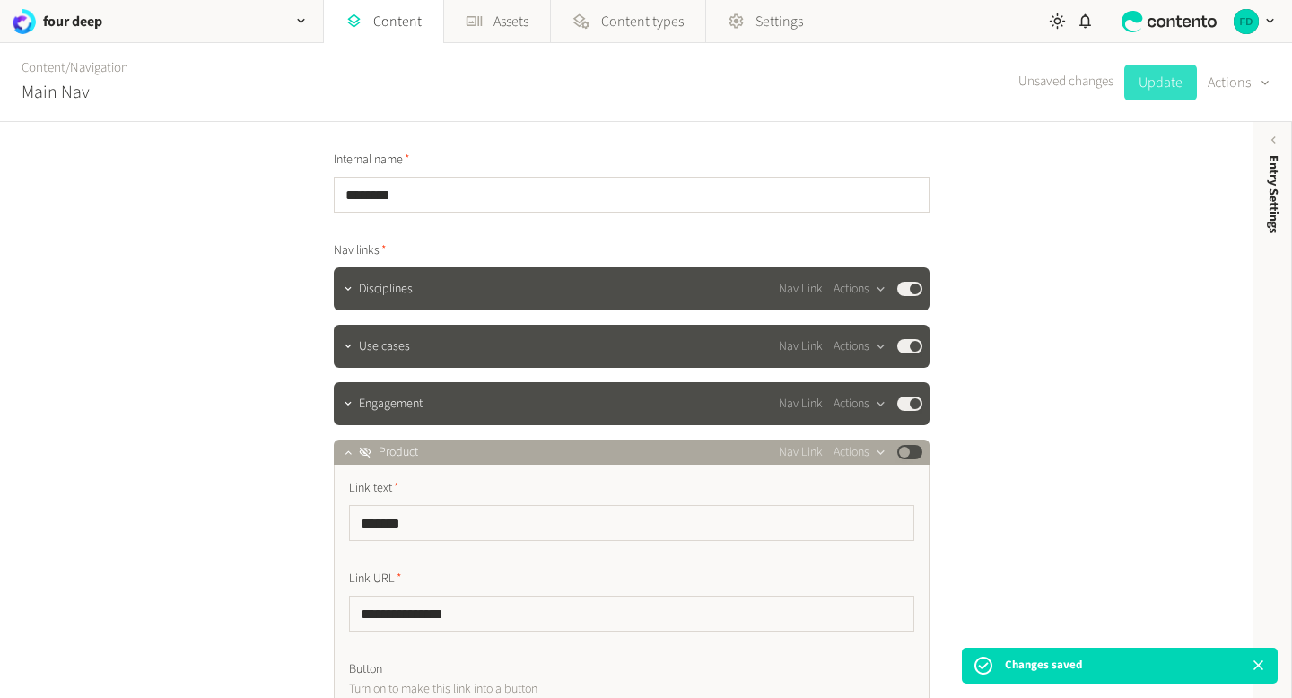
click at [1161, 74] on button "Update" at bounding box center [1161, 83] width 73 height 36
